Goal: Transaction & Acquisition: Download file/media

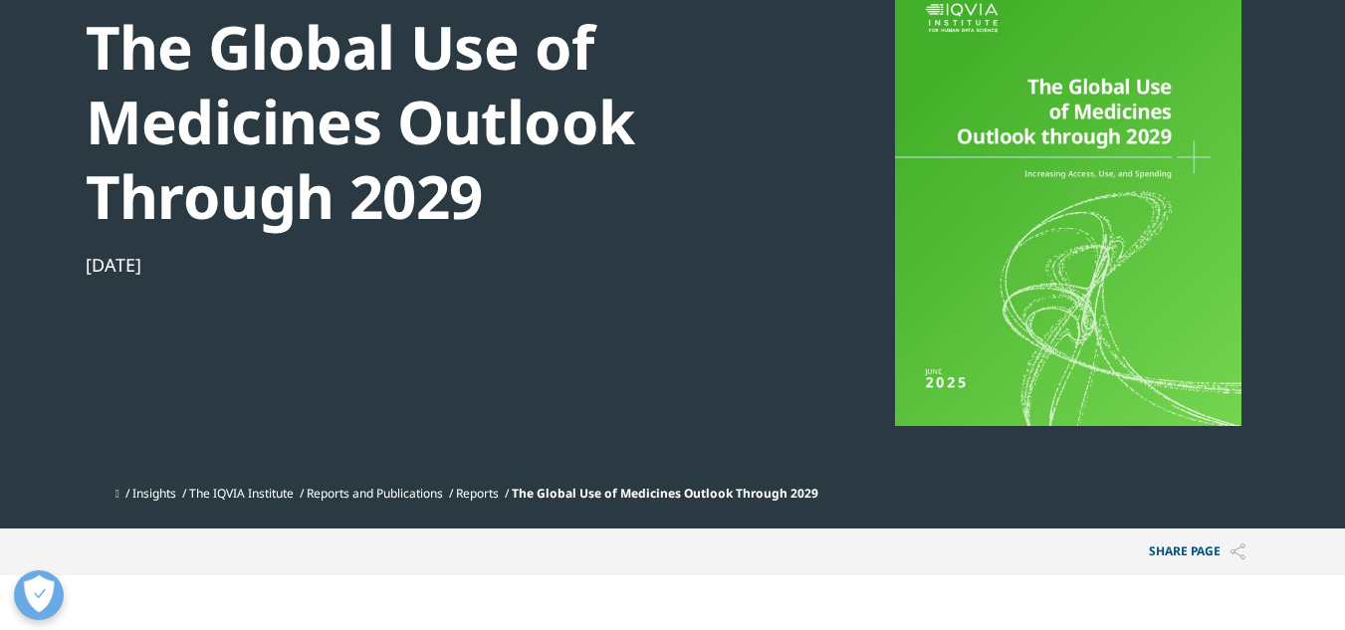
scroll to position [224, 0]
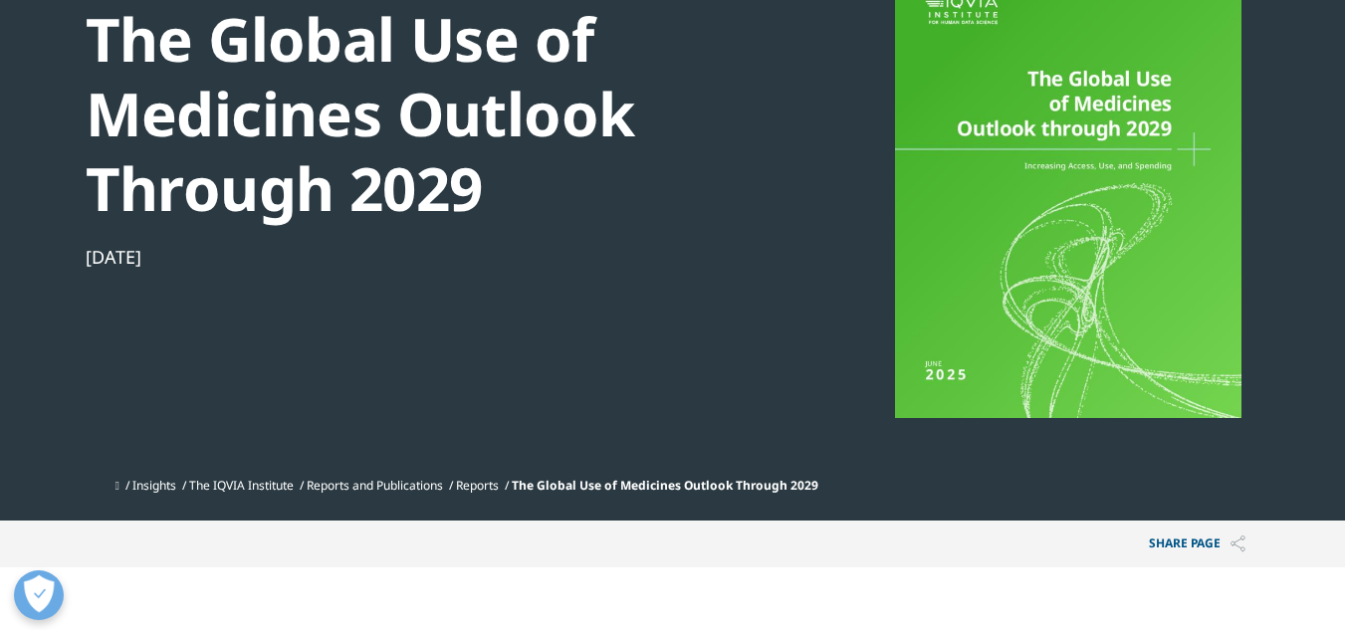
click at [1039, 367] on div at bounding box center [1068, 194] width 384 height 448
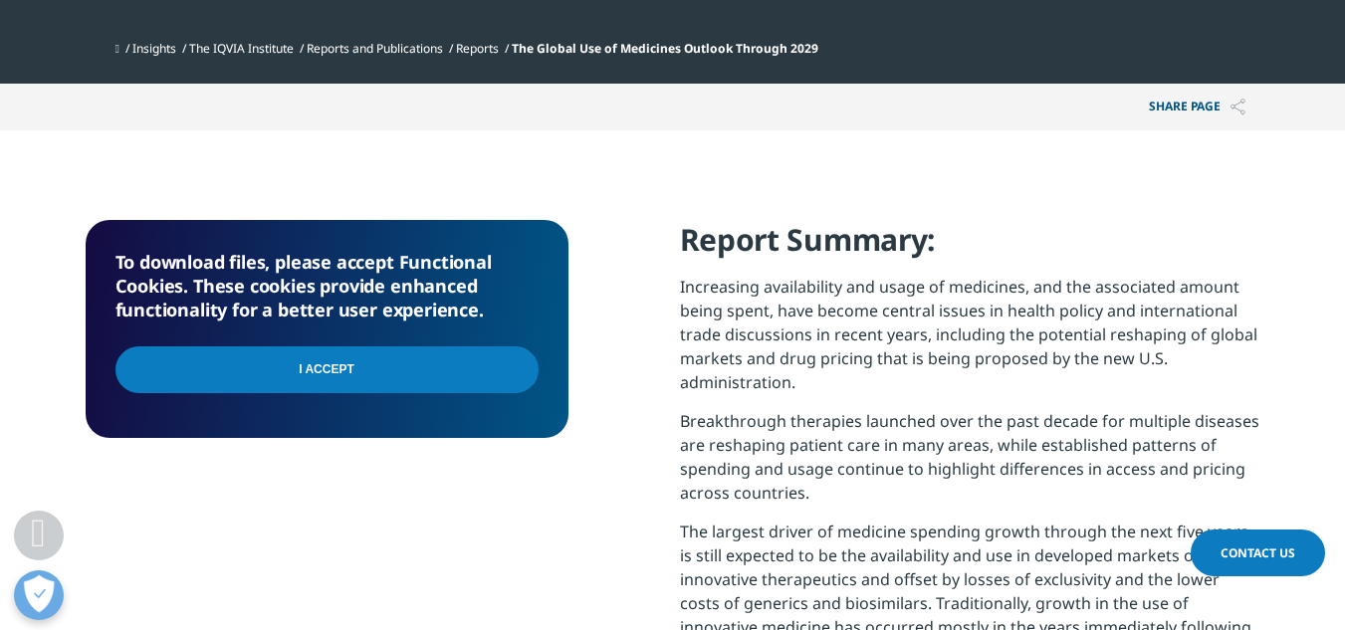
scroll to position [663, 0]
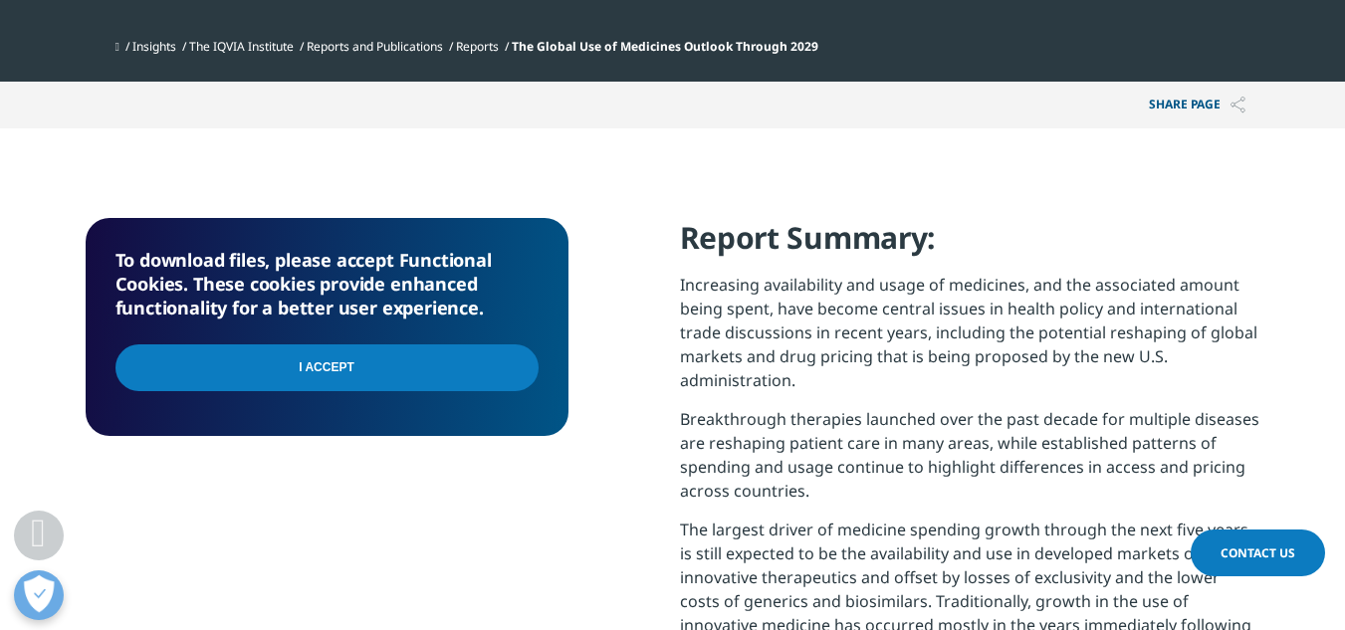
click at [443, 364] on input "I Accept" at bounding box center [327, 368] width 423 height 47
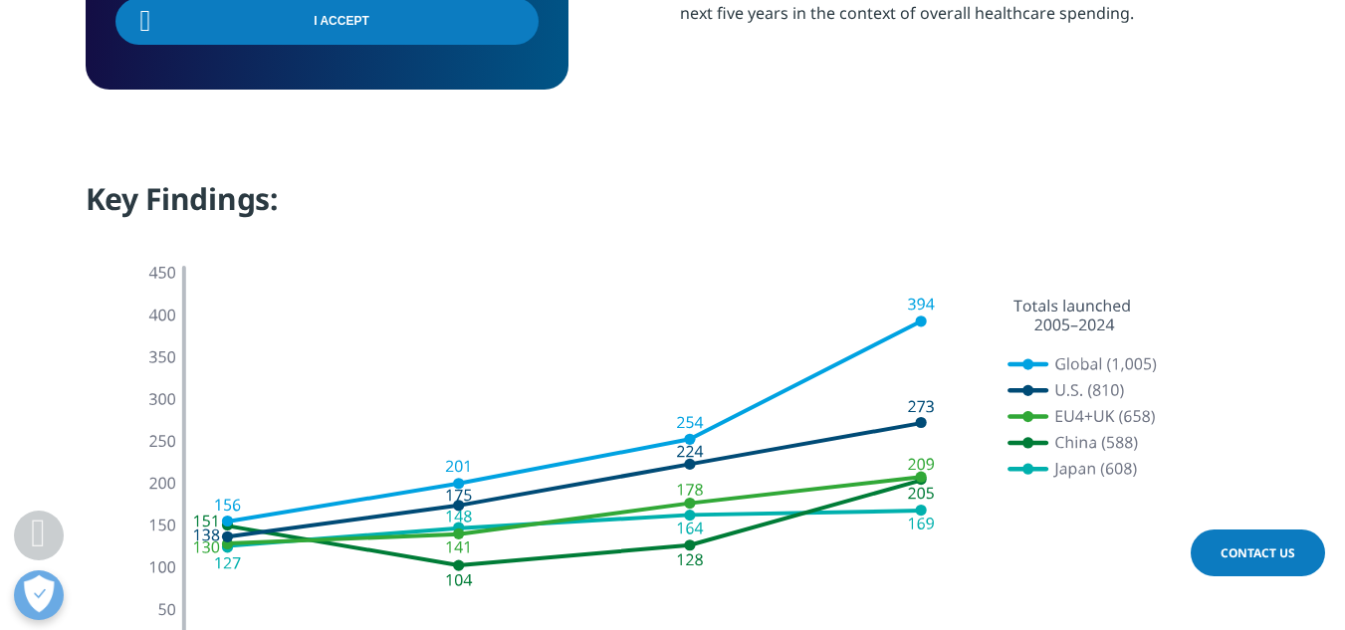
scroll to position [1650, 0]
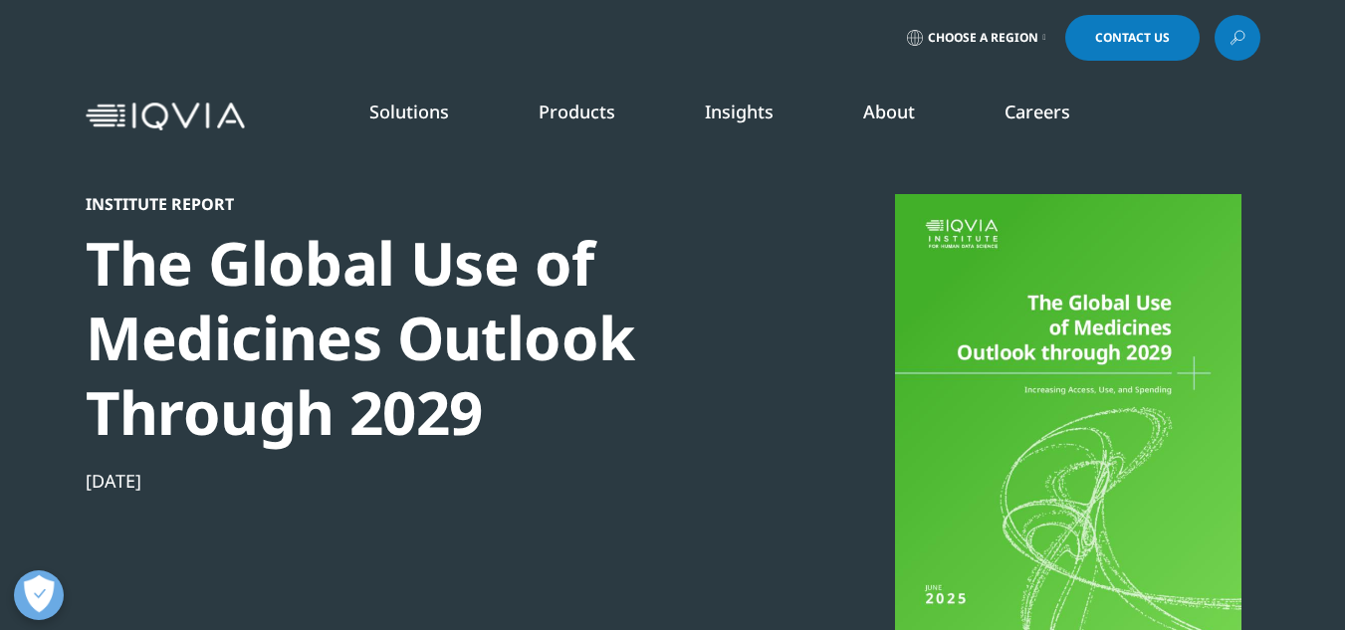
click at [1087, 375] on div at bounding box center [1068, 418] width 384 height 448
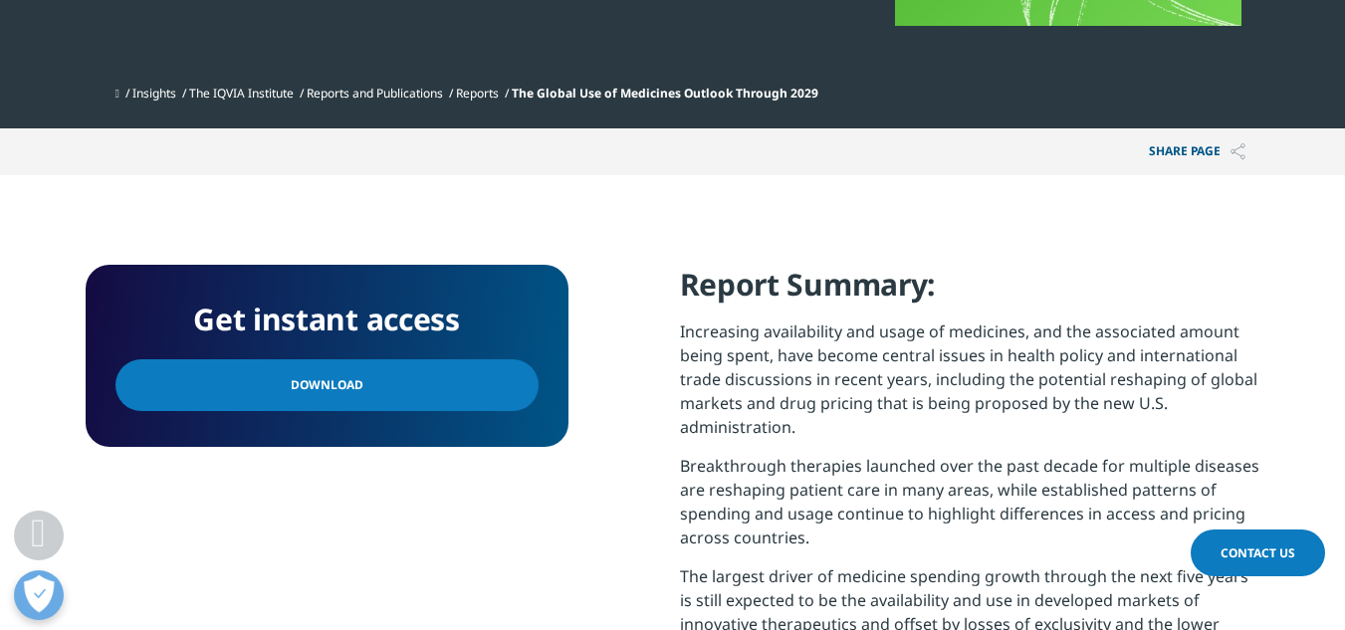
scroll to position [617, 0]
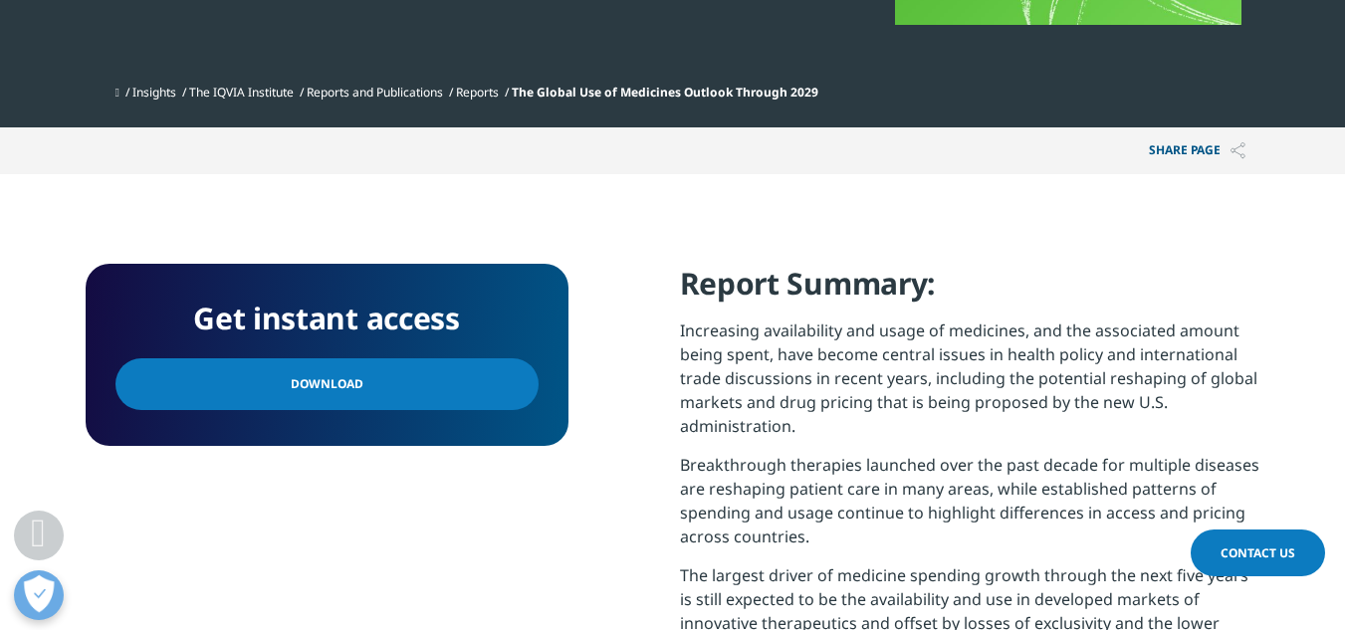
click at [463, 389] on link "Download" at bounding box center [327, 385] width 423 height 52
